Goal: Find specific page/section: Find specific page/section

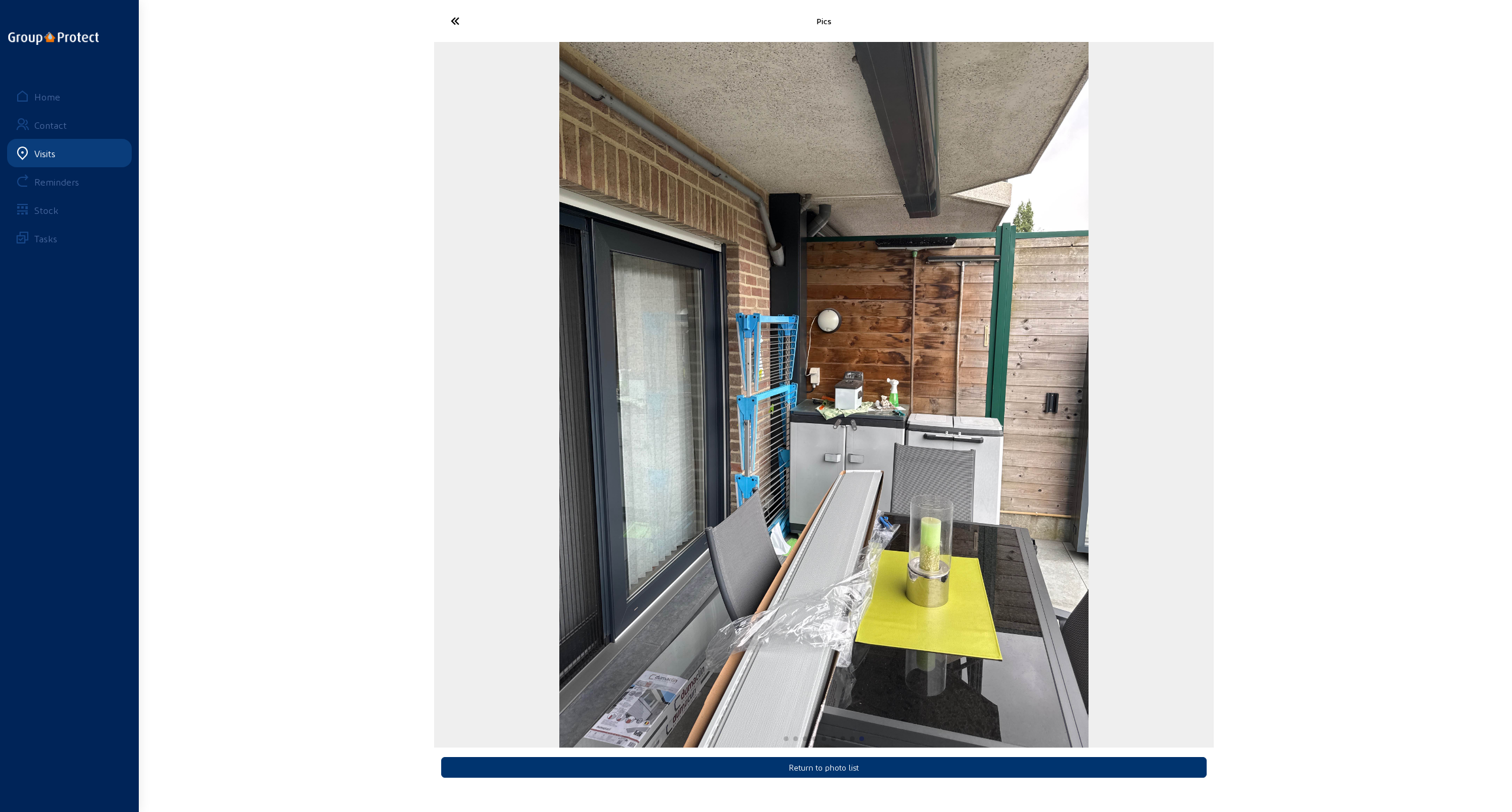
click at [299, 159] on div "Pics Return to photo list Home Contact Visits Reminders Stock Tasks" at bounding box center [756, 396] width 1512 height 793
click at [458, 21] on icon at bounding box center [499, 21] width 108 height 21
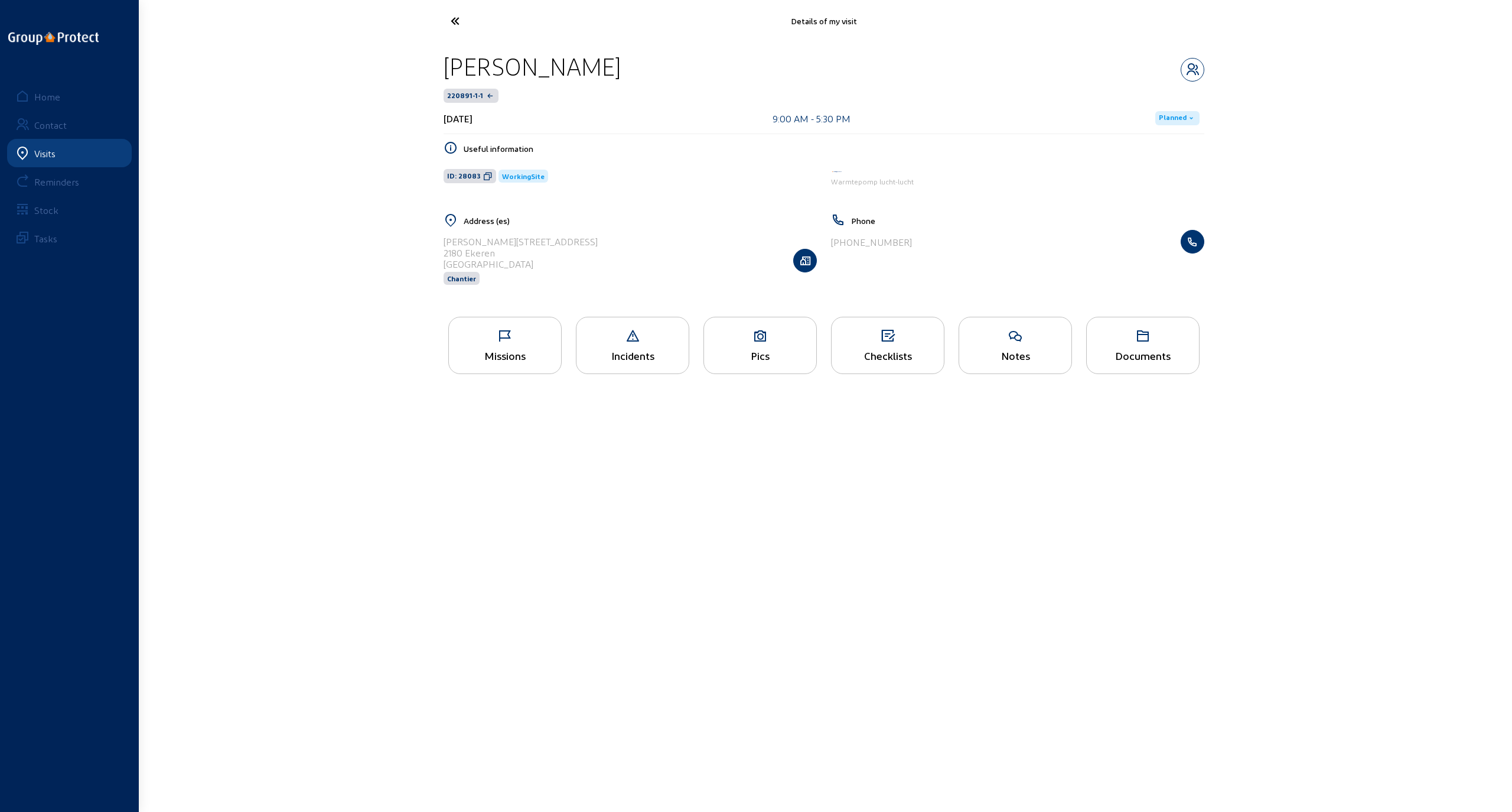
click at [39, 150] on div "Visits" at bounding box center [44, 153] width 21 height 11
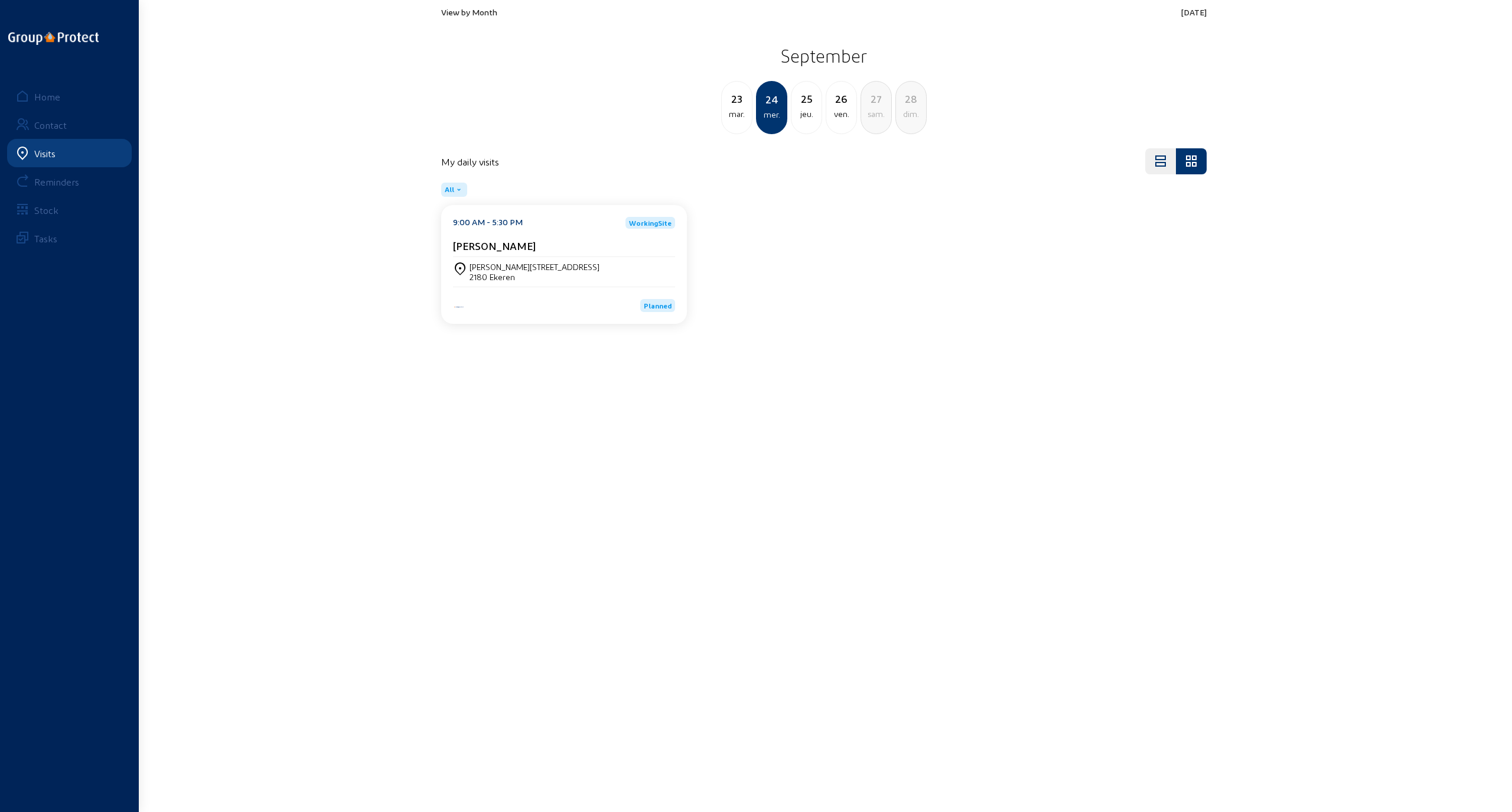
click at [461, 13] on span "View by Month" at bounding box center [468, 12] width 56 height 10
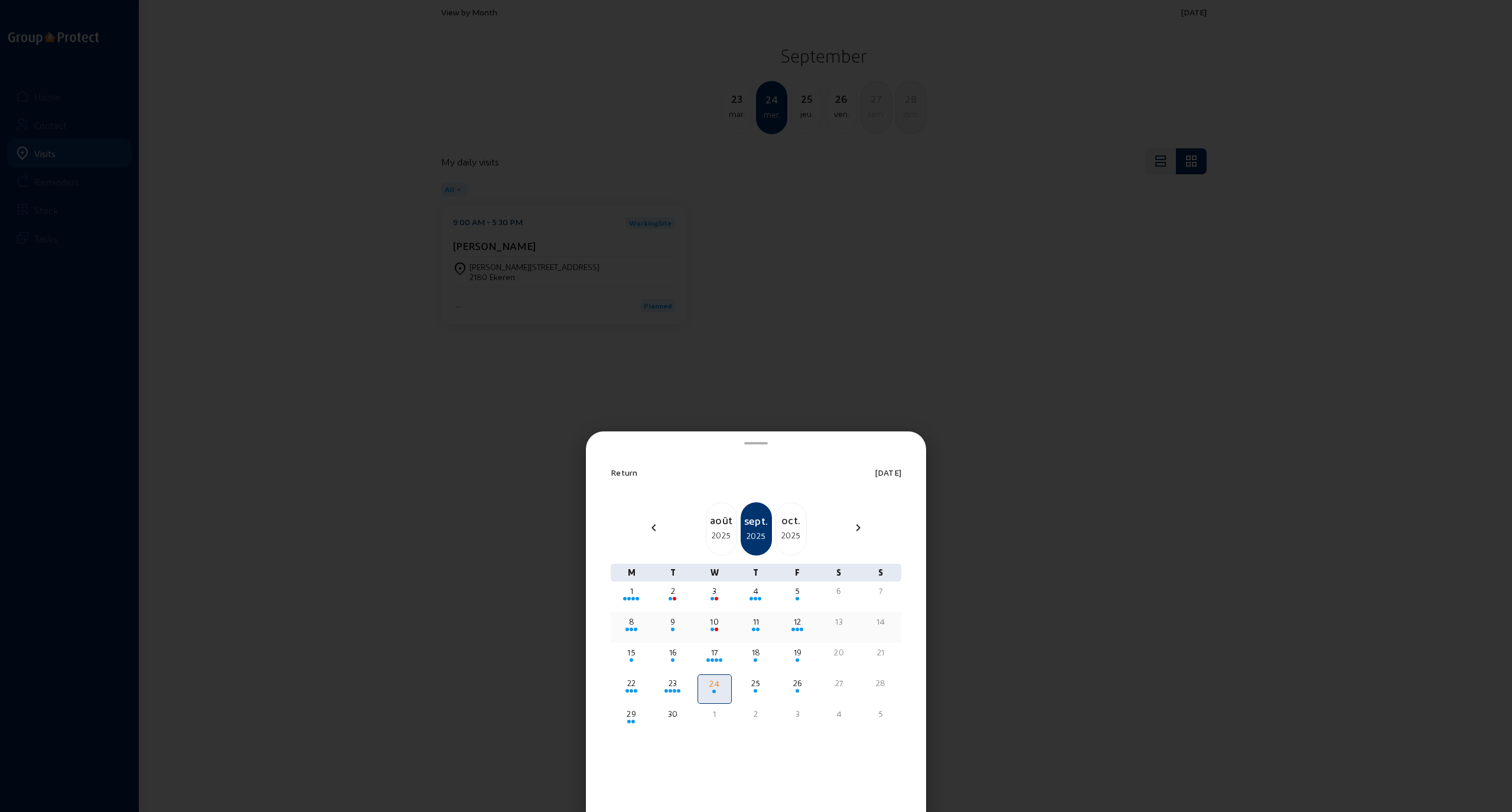
click at [713, 621] on div "10" at bounding box center [715, 621] width 32 height 12
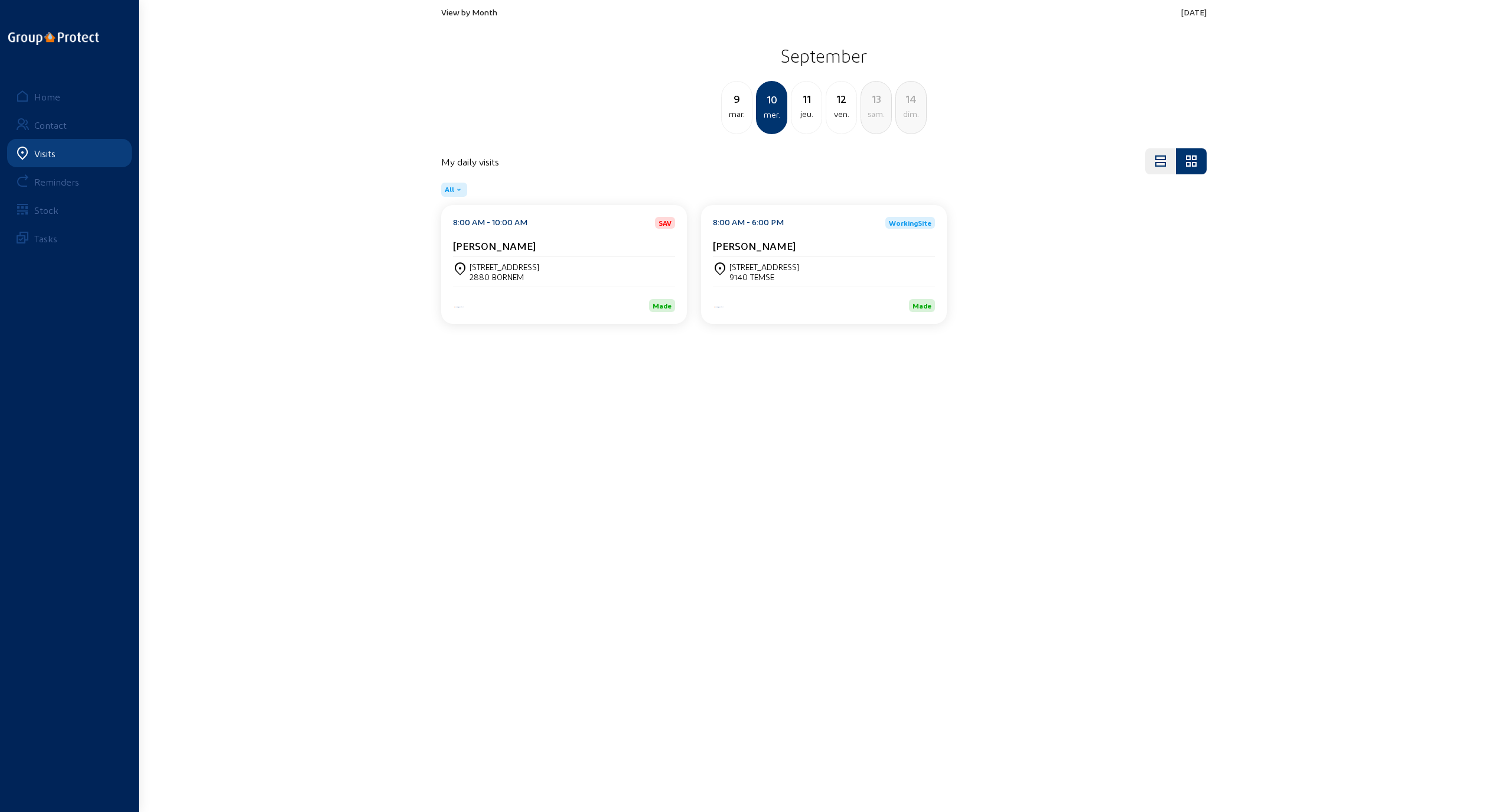
click at [507, 271] on div "[STREET_ADDRESS]" at bounding box center [504, 266] width 70 height 10
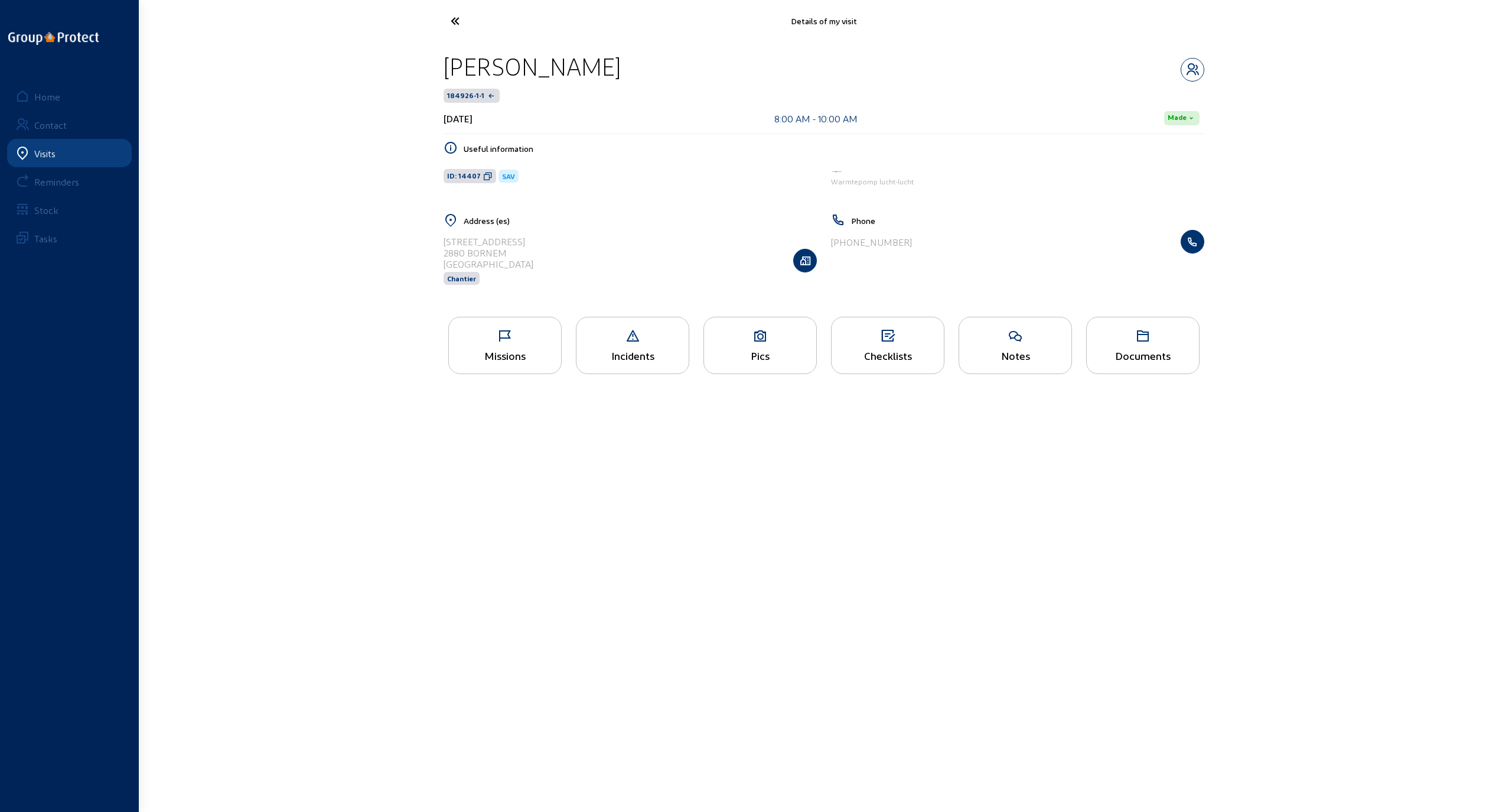
click at [523, 335] on icon at bounding box center [505, 335] width 112 height 14
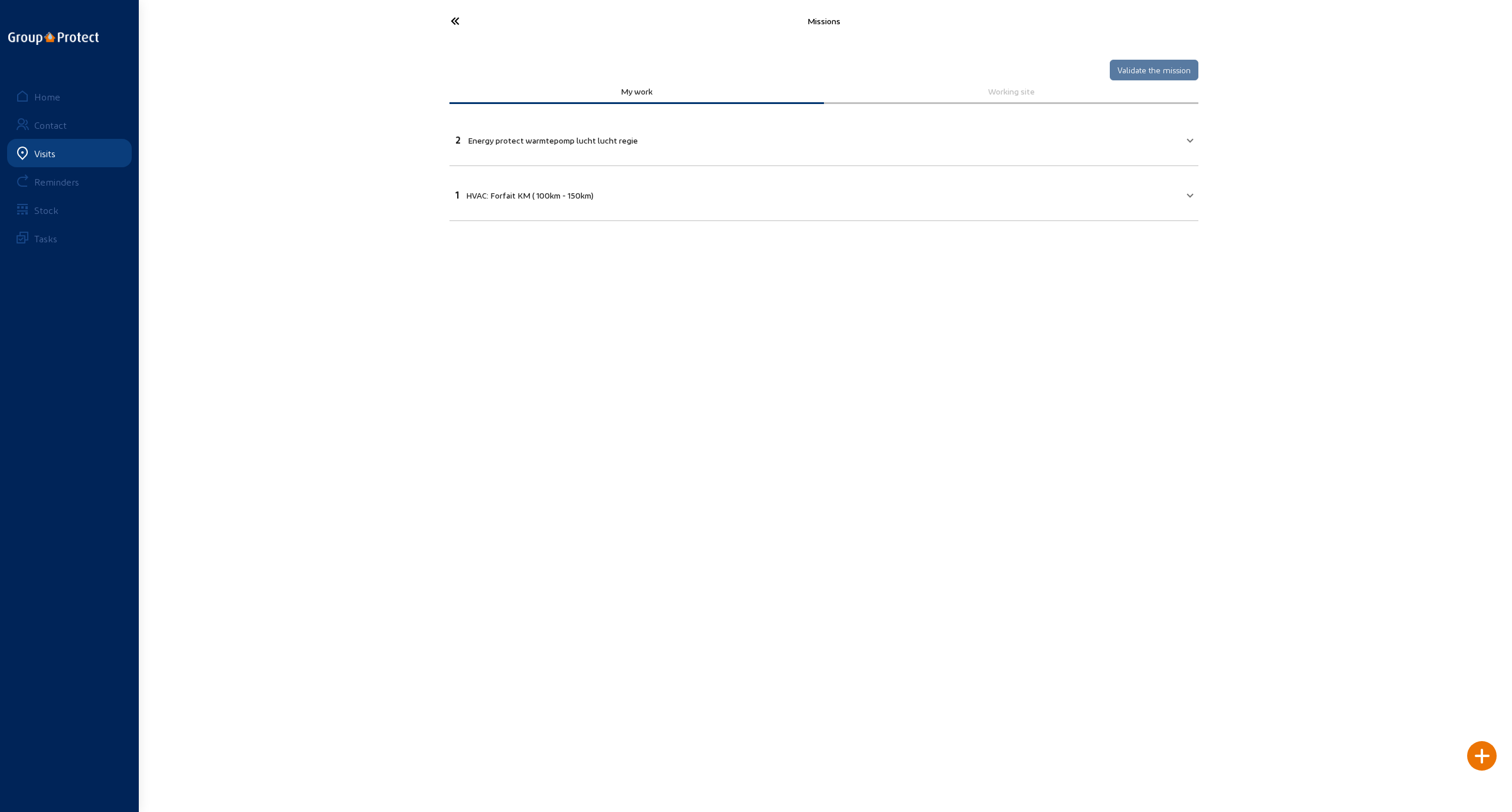
click at [453, 17] on icon at bounding box center [499, 21] width 108 height 21
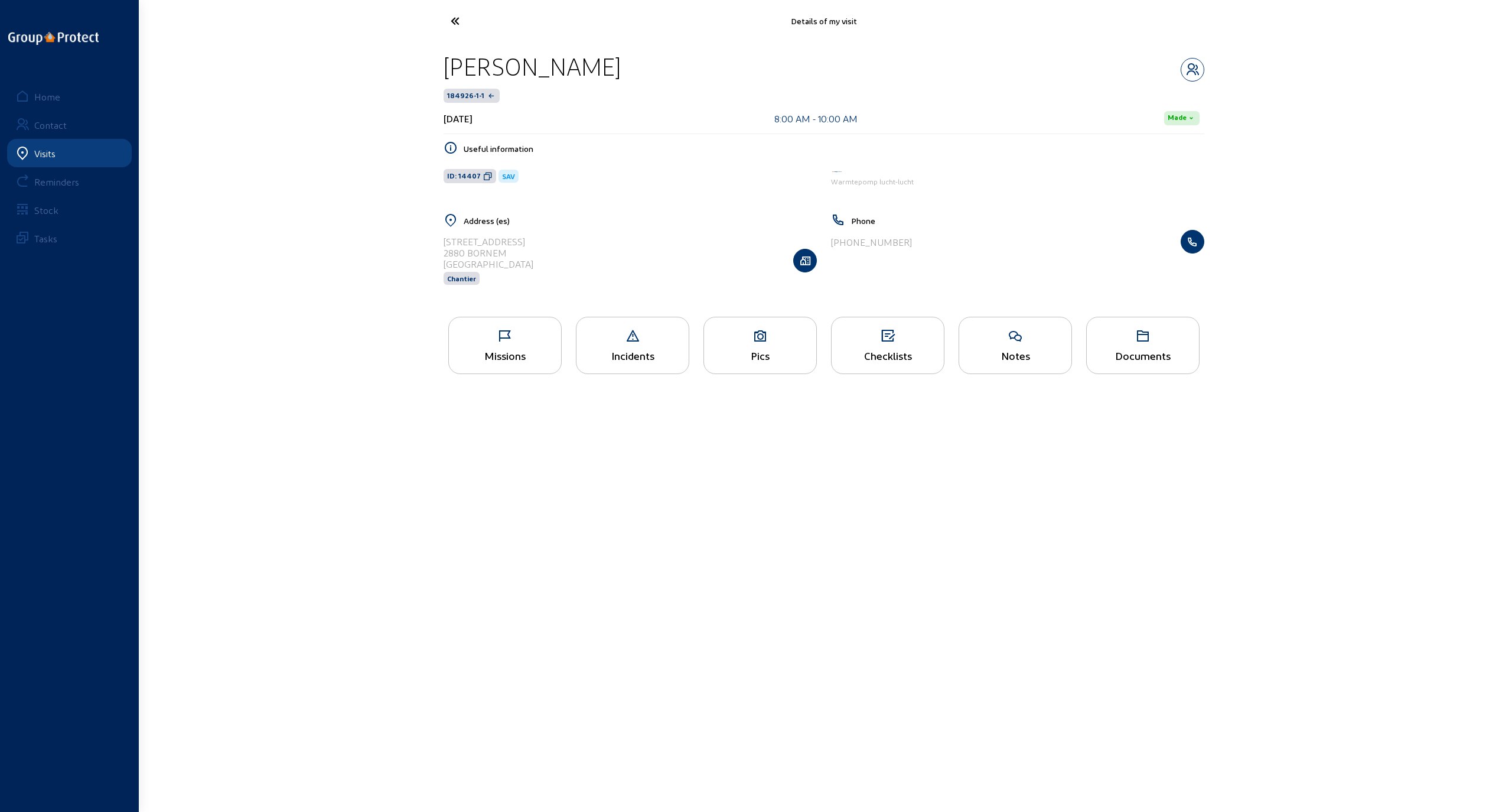
click at [458, 22] on icon at bounding box center [499, 21] width 108 height 21
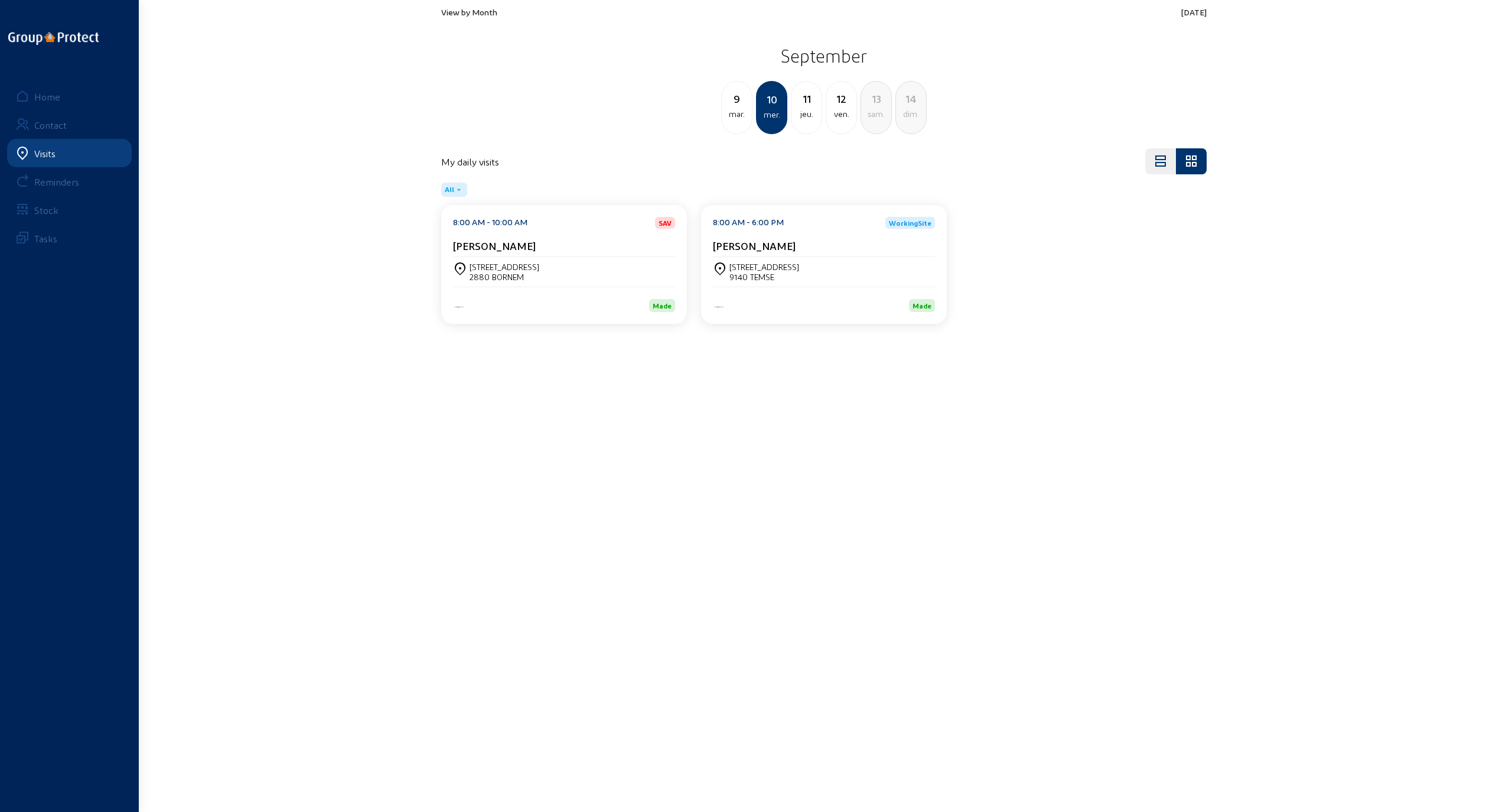
click at [769, 275] on div "9140 TEMSE" at bounding box center [764, 276] width 70 height 10
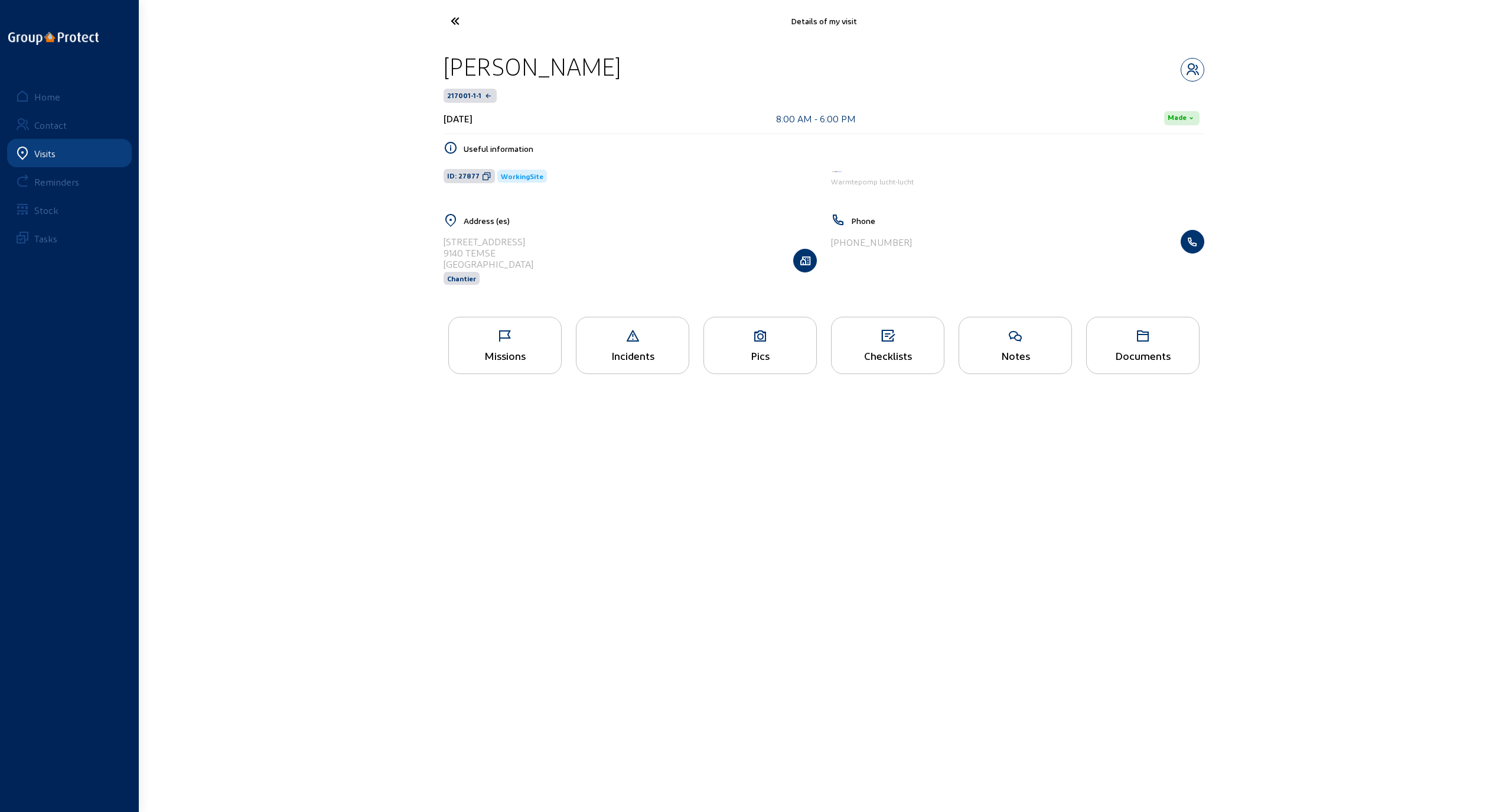
click at [761, 349] on div "Pics" at bounding box center [761, 355] width 112 height 13
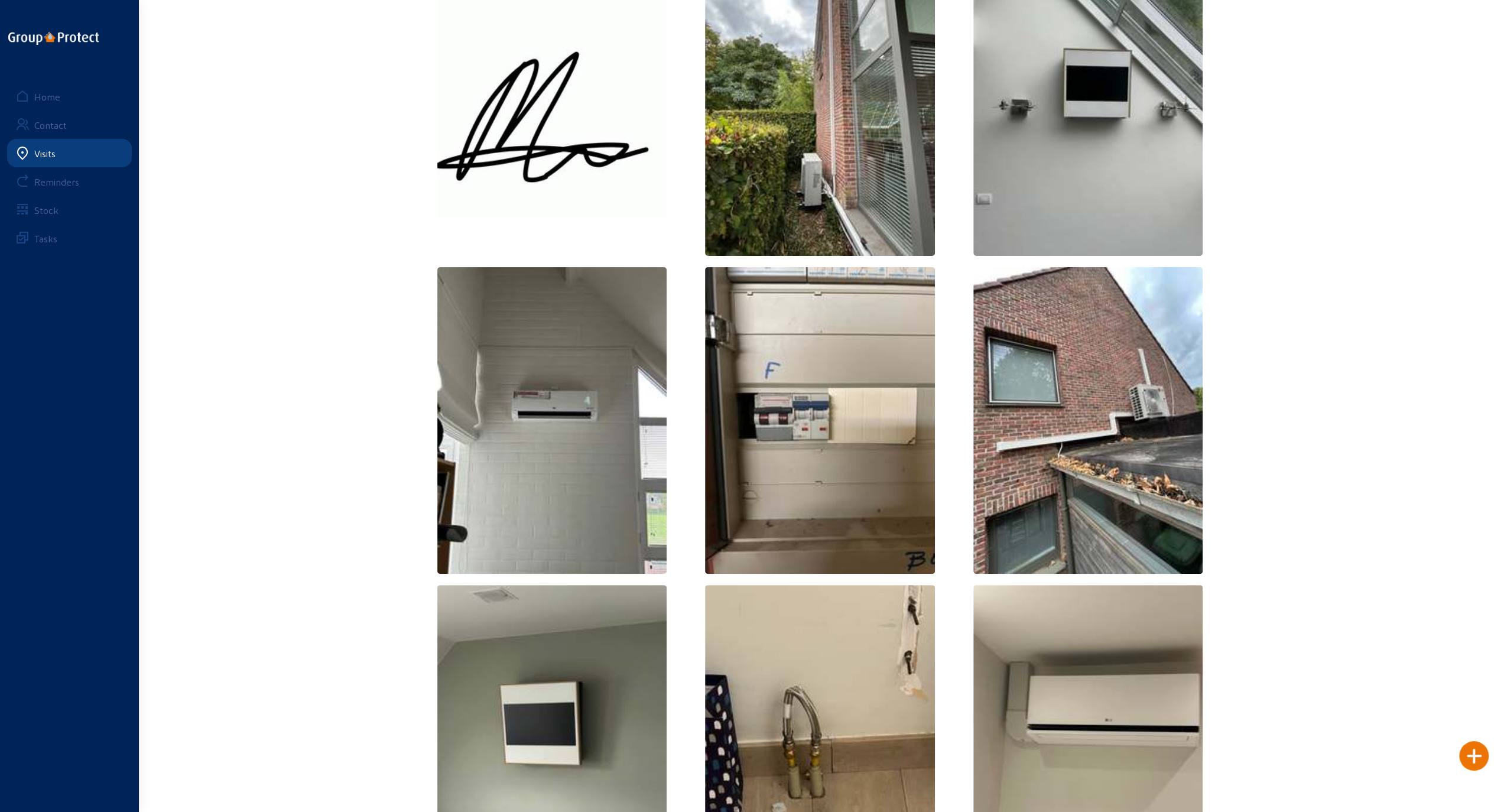
scroll to position [177, 0]
